Goal: Task Accomplishment & Management: Complete application form

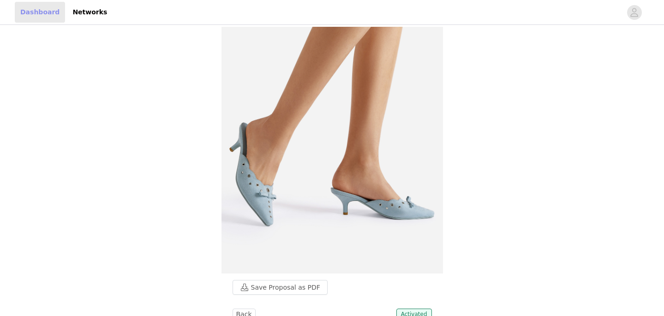
click at [44, 13] on link "Dashboard" at bounding box center [40, 12] width 50 height 21
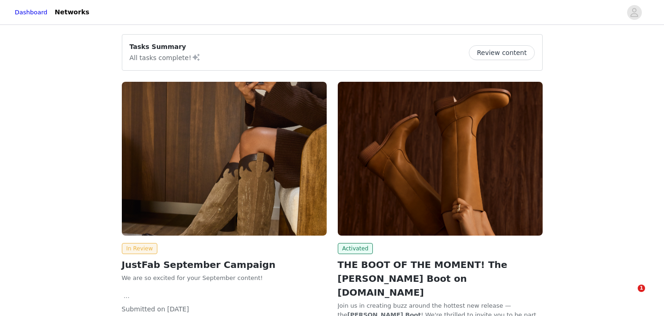
click at [404, 185] on img at bounding box center [440, 159] width 205 height 154
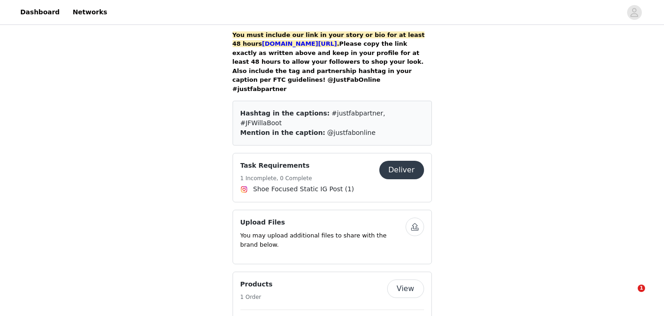
scroll to position [757, 0]
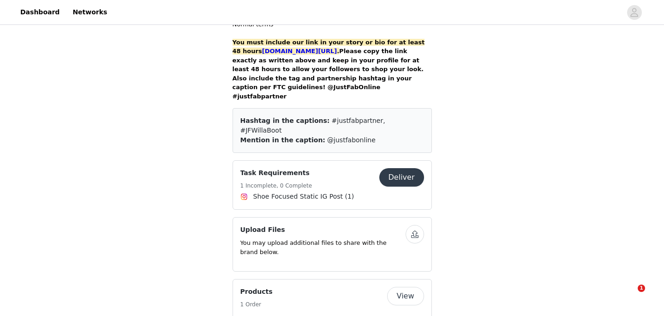
click at [410, 191] on span "Shoe Focused Static IG Post (1)" at bounding box center [332, 196] width 184 height 11
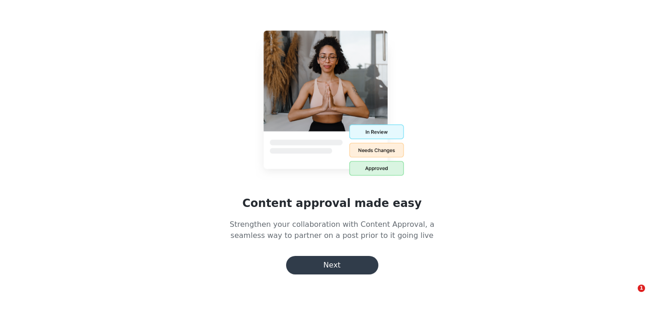
scroll to position [139, 0]
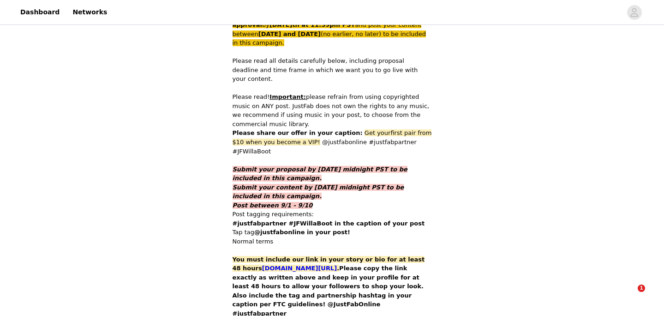
scroll to position [542, 0]
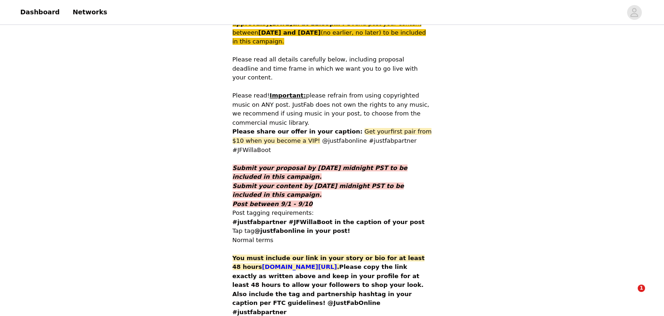
copy link "[DOMAIN_NAME][URL]"
click at [388, 208] on p "Post tagging requirements:" at bounding box center [332, 212] width 199 height 9
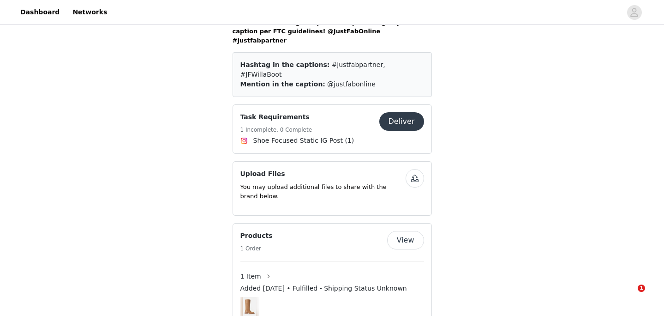
scroll to position [678, 0]
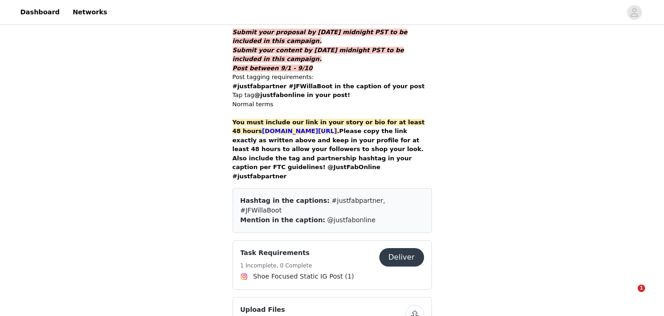
click at [392, 248] on button "Deliver" at bounding box center [401, 257] width 45 height 18
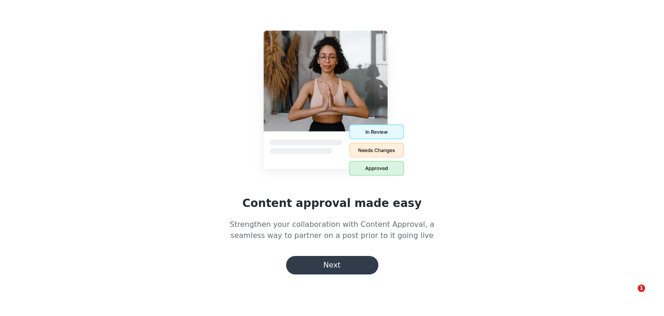
click at [328, 283] on div "Content approval made easy Strengthen your collaboration with Content Approval,…" at bounding box center [332, 142] width 664 height 285
click at [331, 271] on button "Next" at bounding box center [332, 265] width 92 height 18
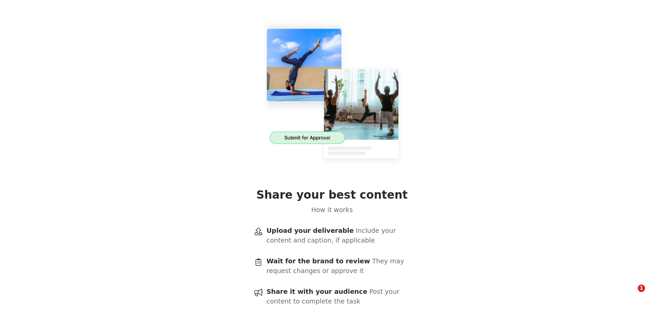
scroll to position [63, 0]
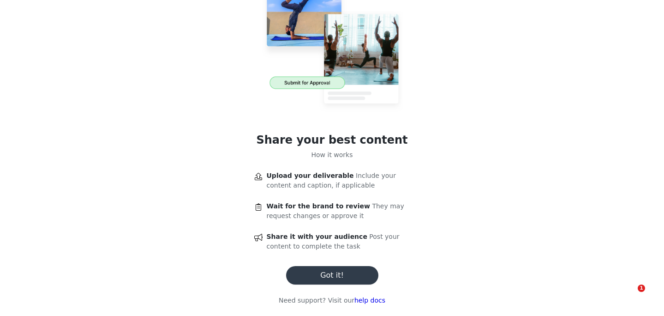
click at [311, 282] on button "Got it!" at bounding box center [332, 275] width 92 height 18
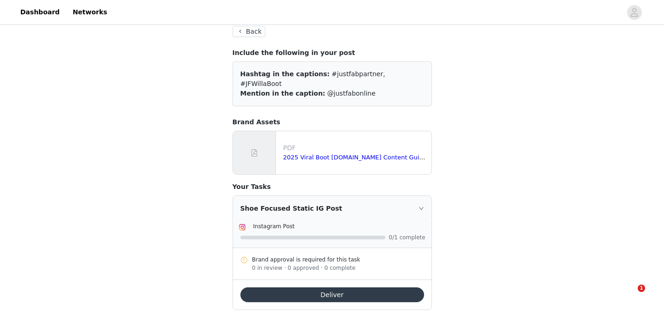
scroll to position [139, 0]
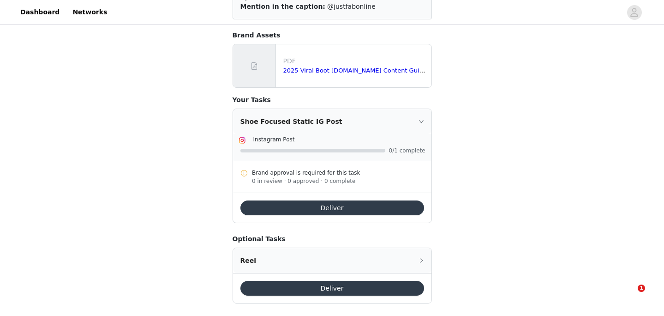
click at [299, 200] on button "Deliver" at bounding box center [332, 207] width 184 height 15
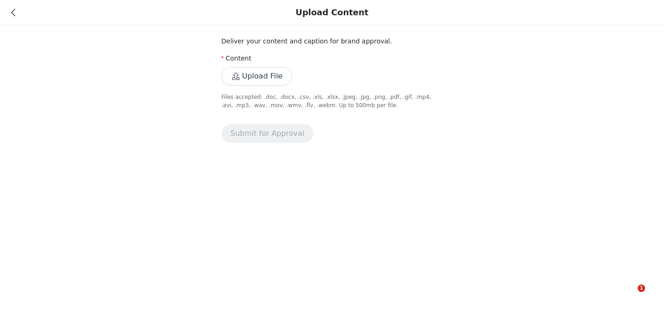
click at [265, 66] on div "Content" at bounding box center [331, 60] width 221 height 13
click at [265, 76] on button "Upload File" at bounding box center [256, 76] width 71 height 18
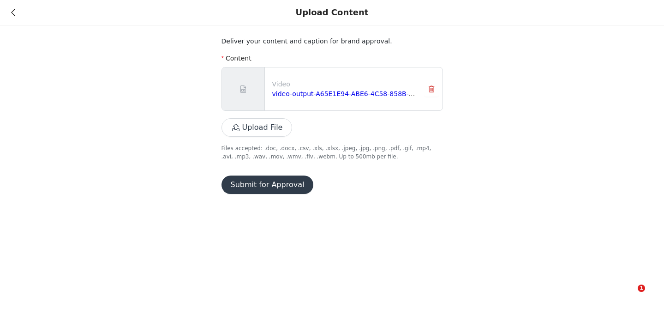
click at [290, 183] on button "Submit for Approval" at bounding box center [267, 184] width 92 height 18
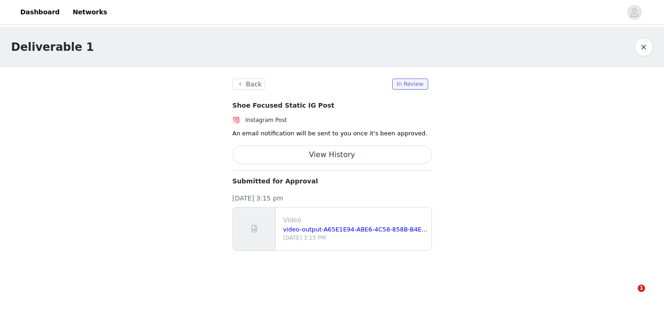
click at [255, 99] on section "Back In Review Shoe Focused Static IG Post Instagram Post An email notification…" at bounding box center [331, 164] width 221 height 194
click at [257, 80] on button "Back" at bounding box center [249, 83] width 33 height 11
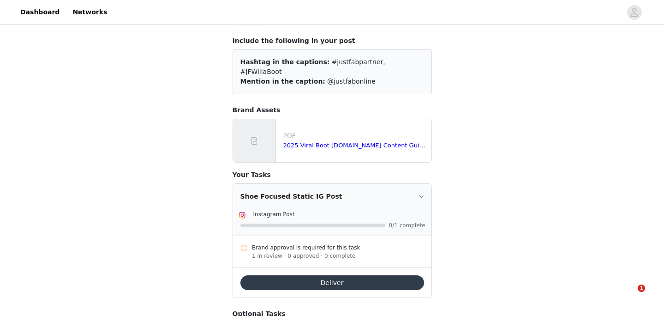
scroll to position [139, 0]
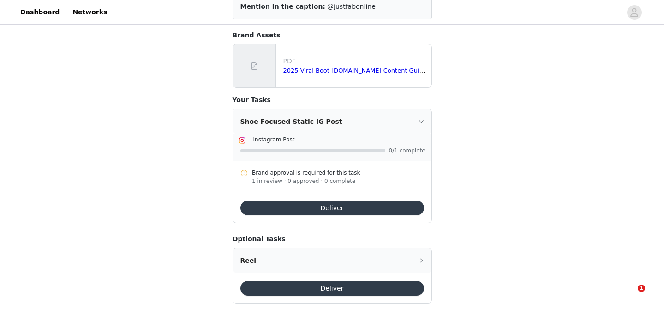
click at [264, 280] on button "Deliver" at bounding box center [332, 287] width 184 height 15
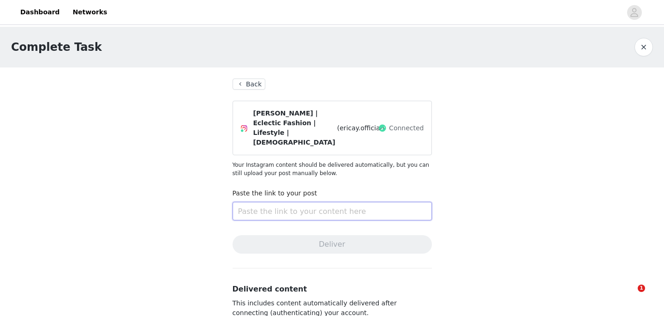
click at [265, 204] on input "text" at bounding box center [332, 211] width 199 height 18
click at [248, 81] on button "Back" at bounding box center [249, 83] width 33 height 11
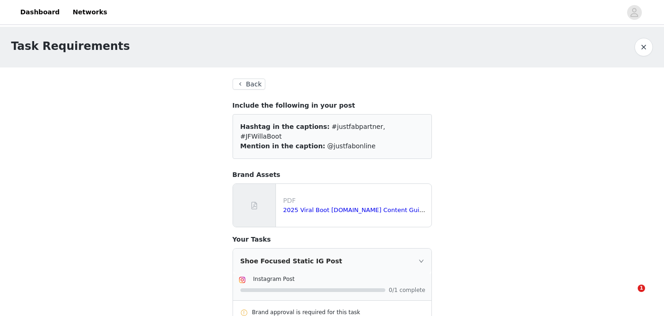
click at [246, 81] on button "Back" at bounding box center [249, 83] width 33 height 11
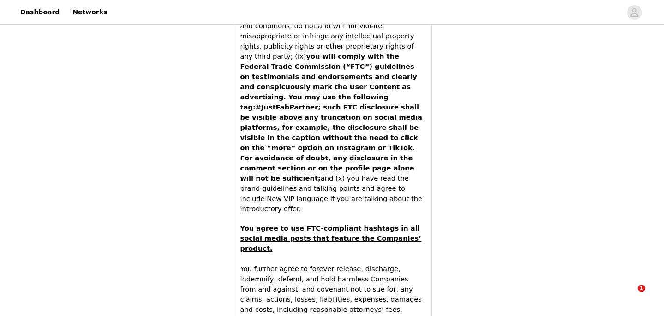
scroll to position [1982, 0]
